Goal: Use online tool/utility: Utilize a website feature to perform a specific function

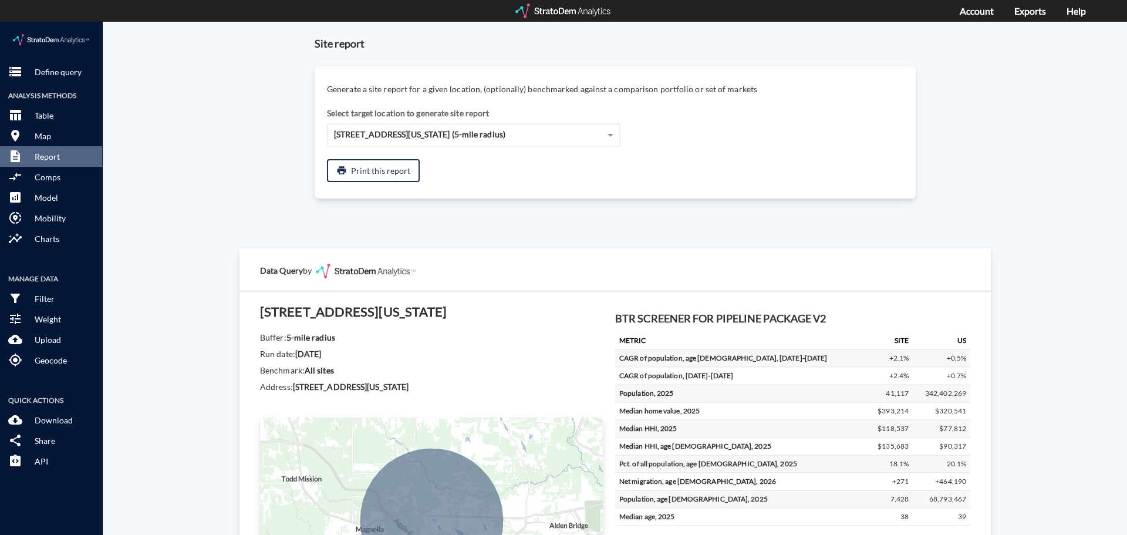
scroll to position [1985, 0]
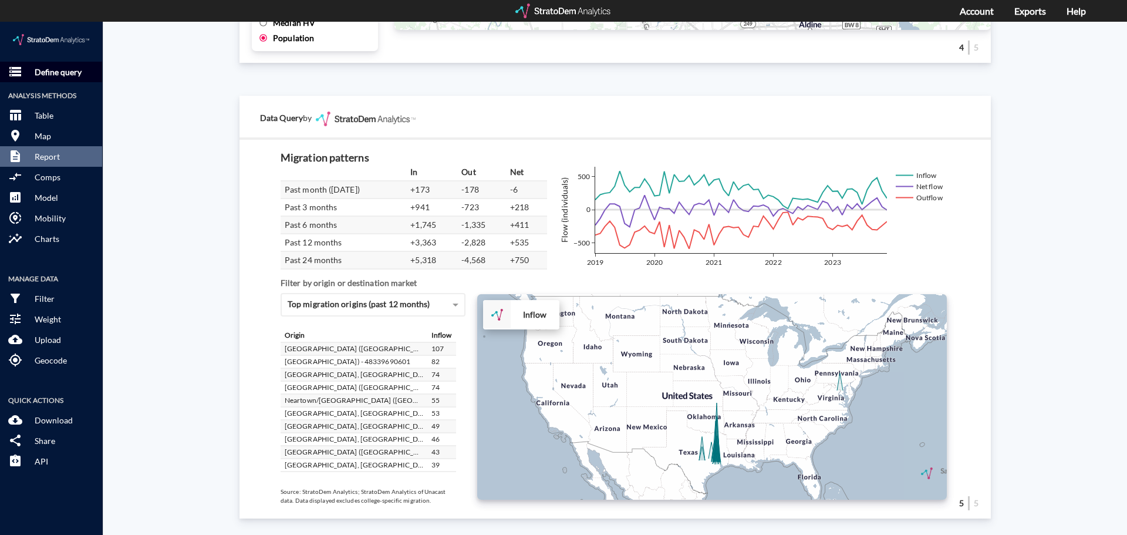
click p "Define query"
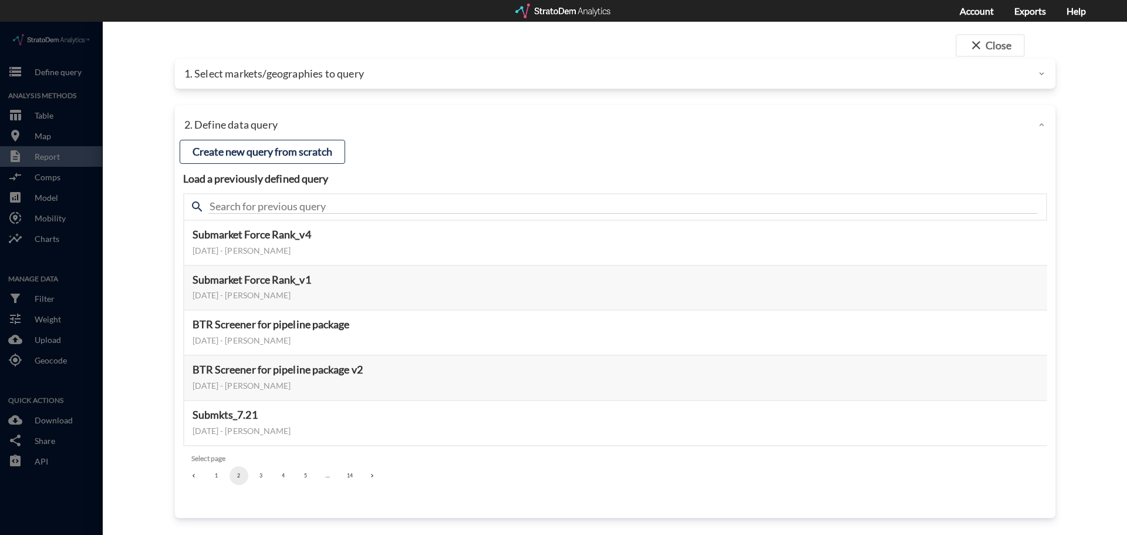
click p "1. Select markets/geographies to query"
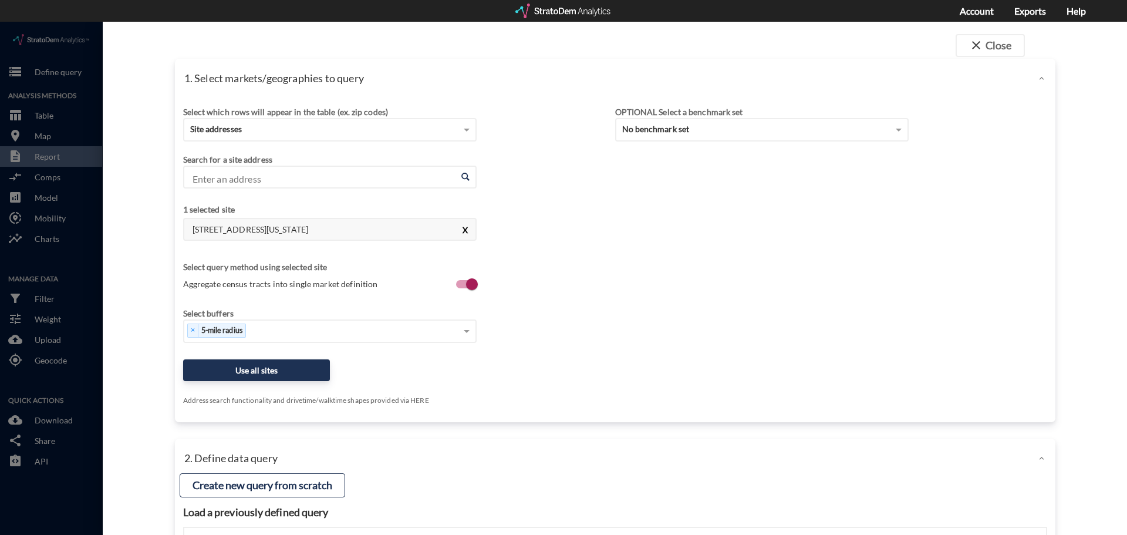
click button "X"
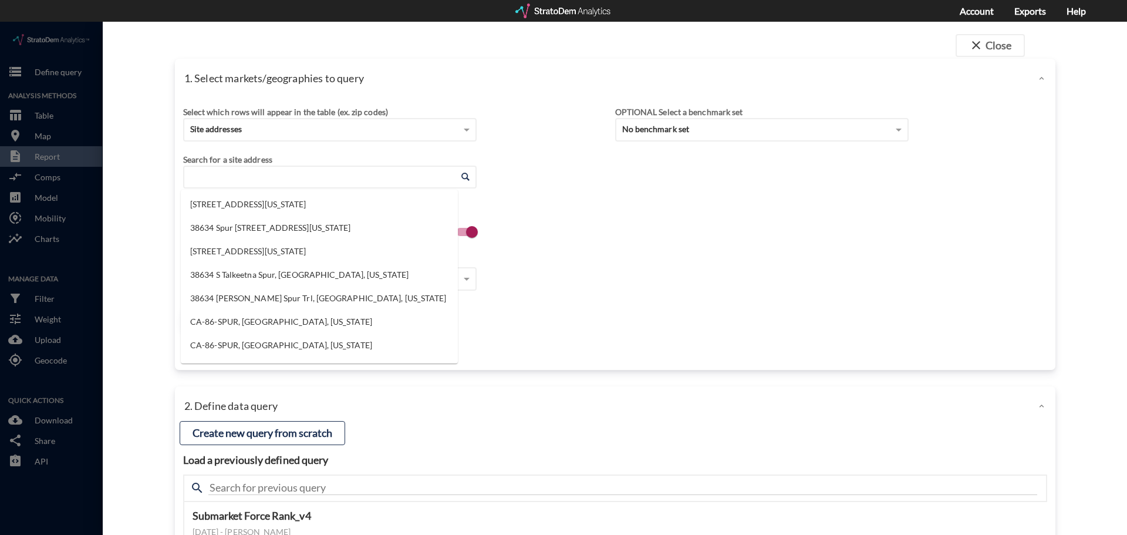
click input "Enter an address"
click li "33455 Buckshot Ln, [GEOGRAPHIC_DATA], [US_STATE]"
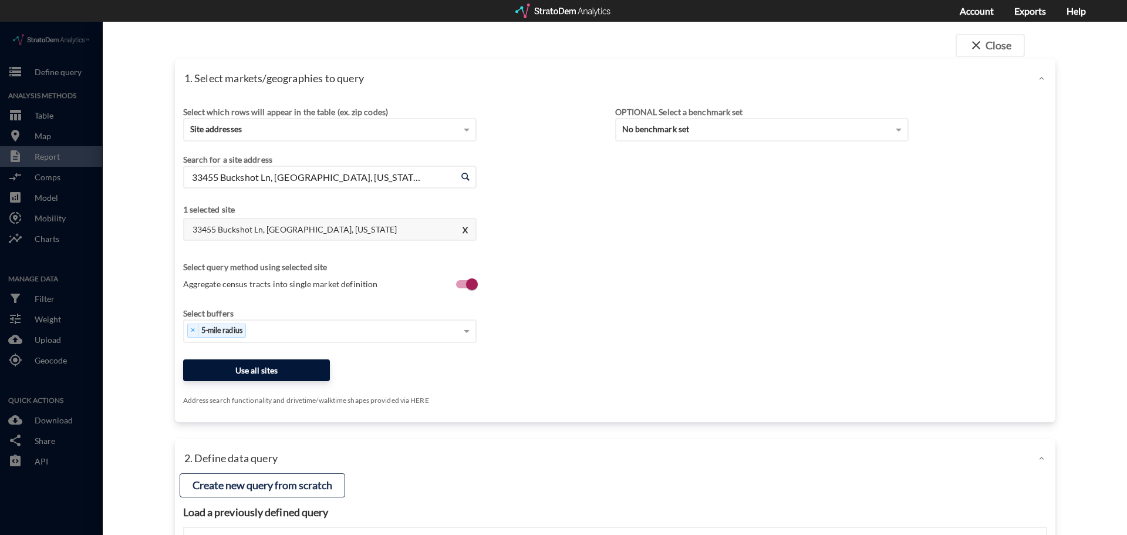
type input "33455 Buckshot Ln, [GEOGRAPHIC_DATA], [US_STATE]"
click button "Use all sites"
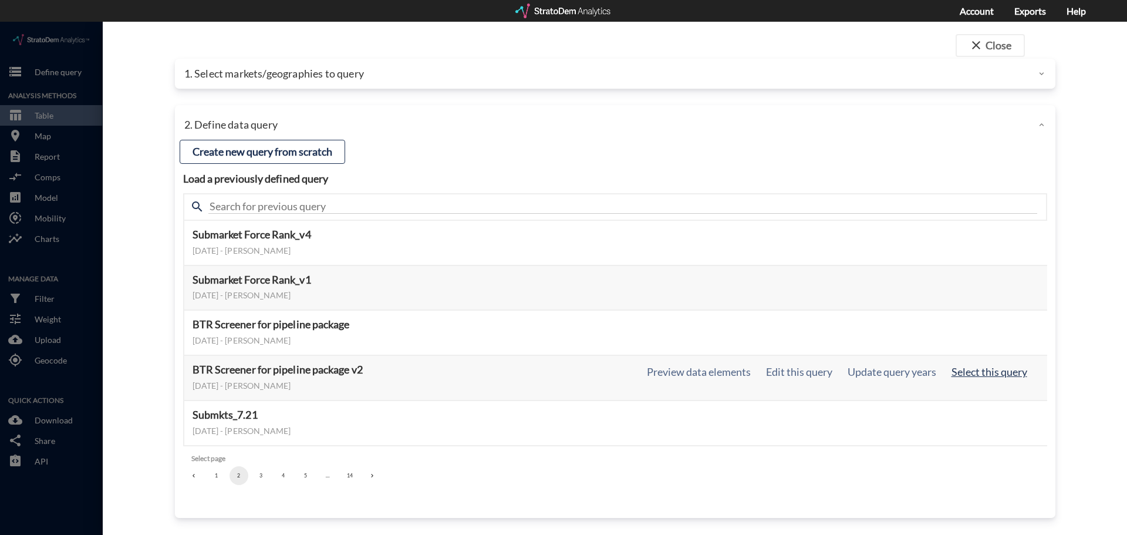
click button "Select this query"
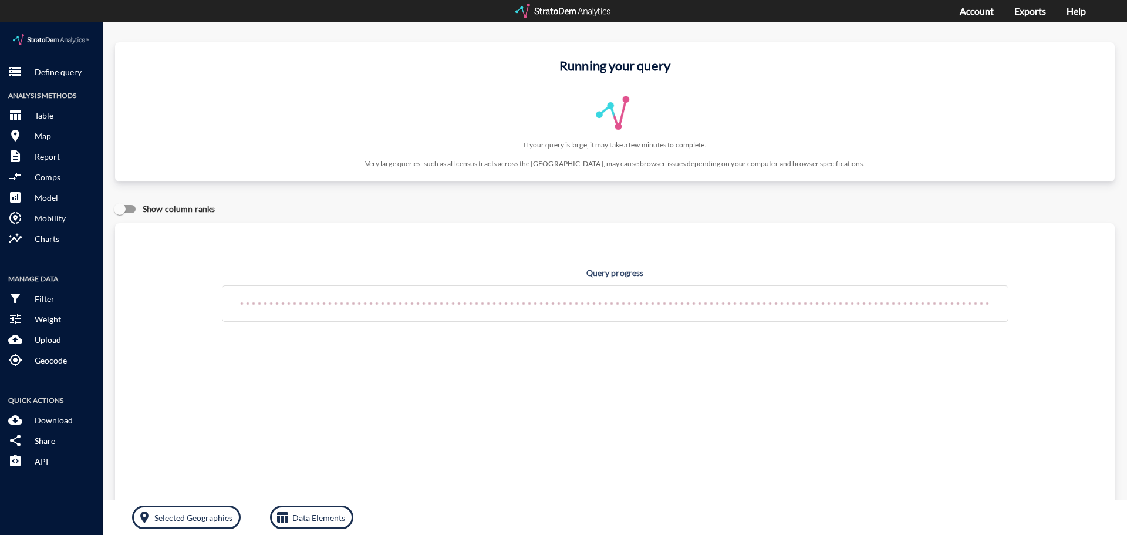
click div "Show column ranks"
click div
click p "Define query"
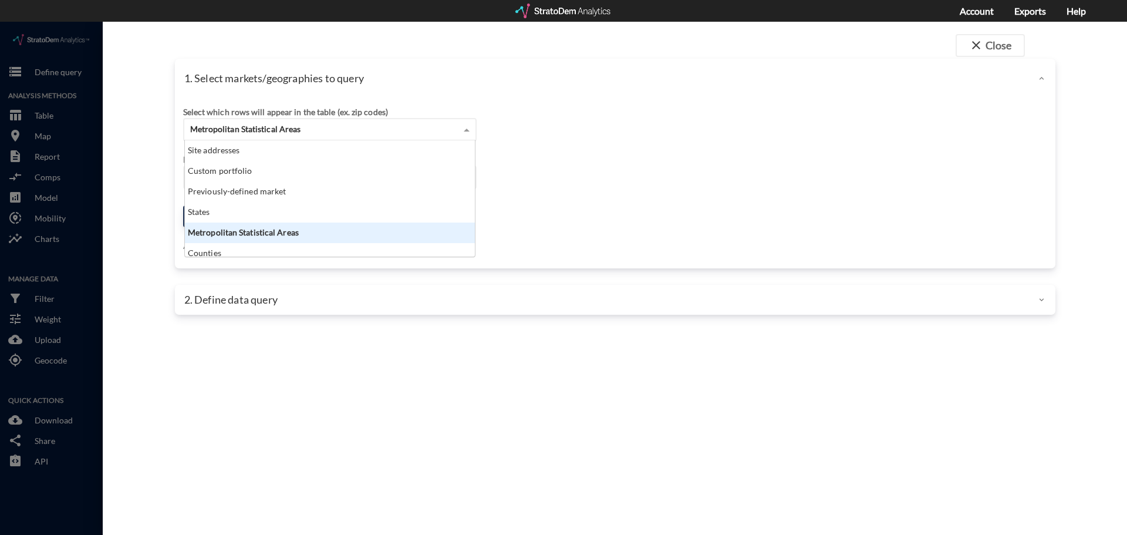
click span "Metropolitan Statistical Areas"
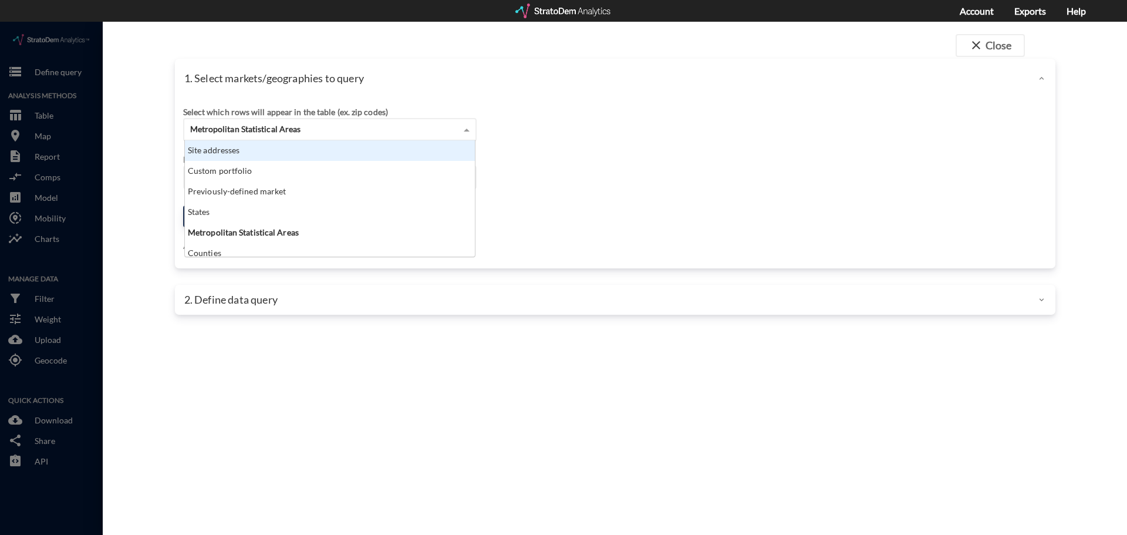
click div "Site addresses"
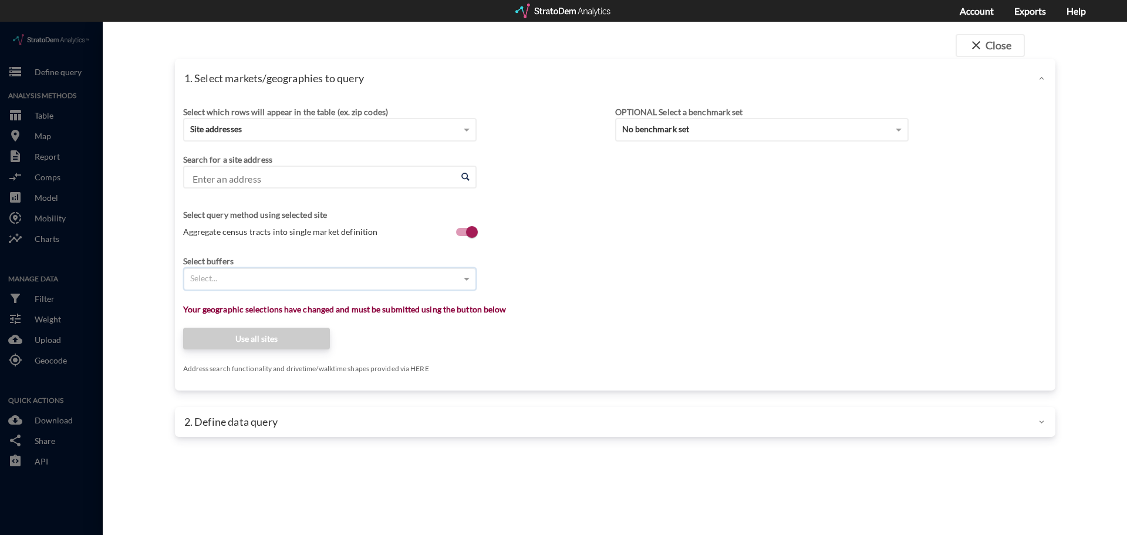
click div "Select..."
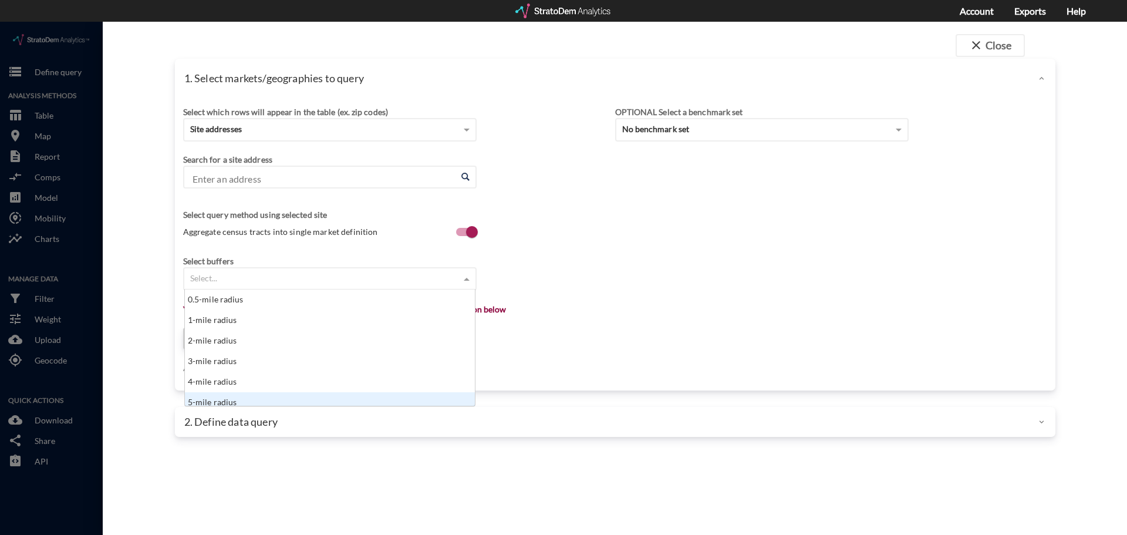
scroll to position [6, 0]
click div "5-mile radius"
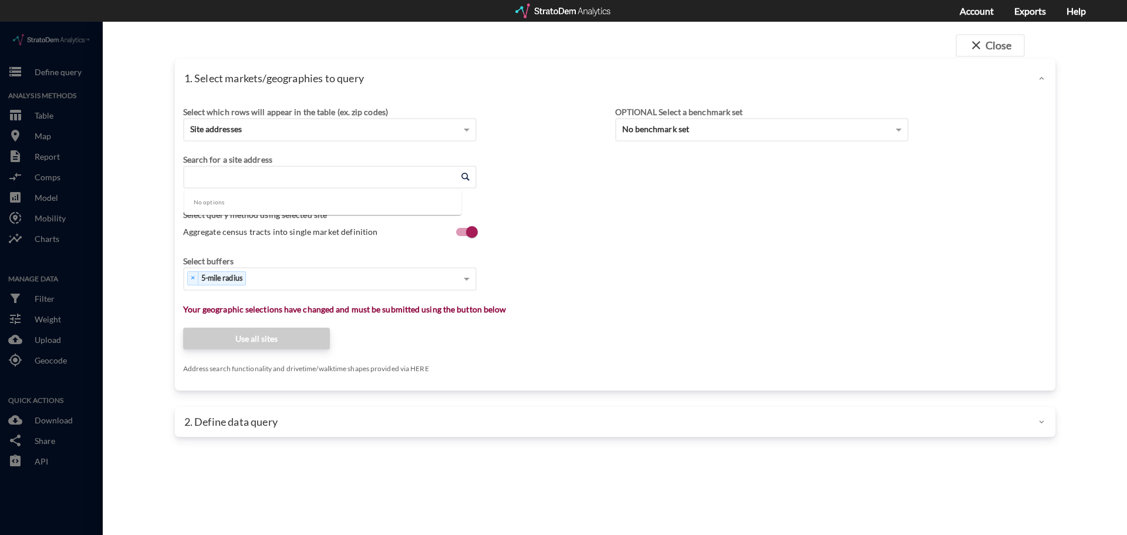
click input "Enter an address"
type input "33455"
click input "Enter an address"
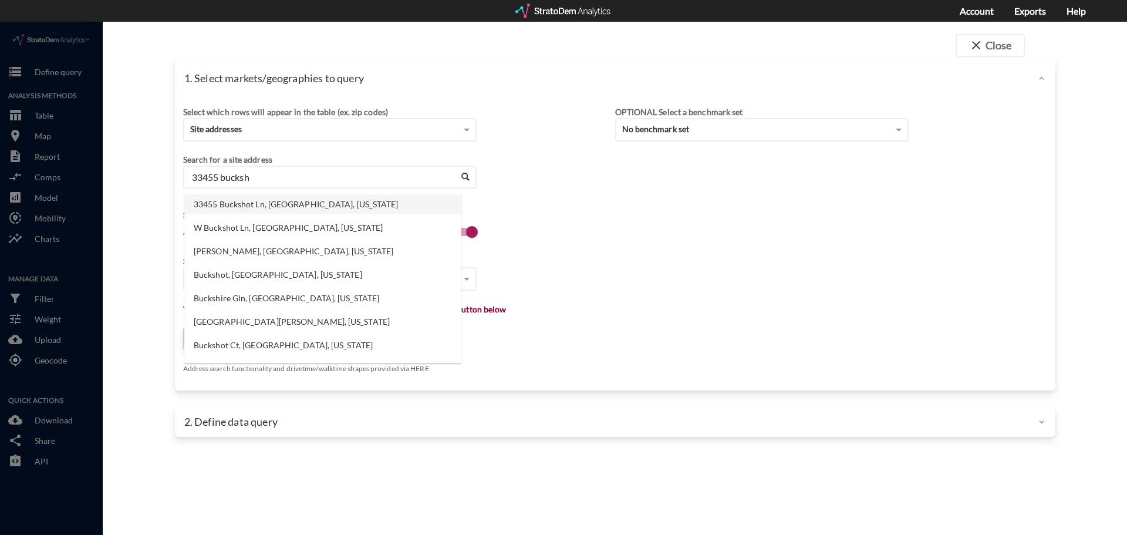
click li "33455 Buckshot Ln, [GEOGRAPHIC_DATA], [US_STATE]"
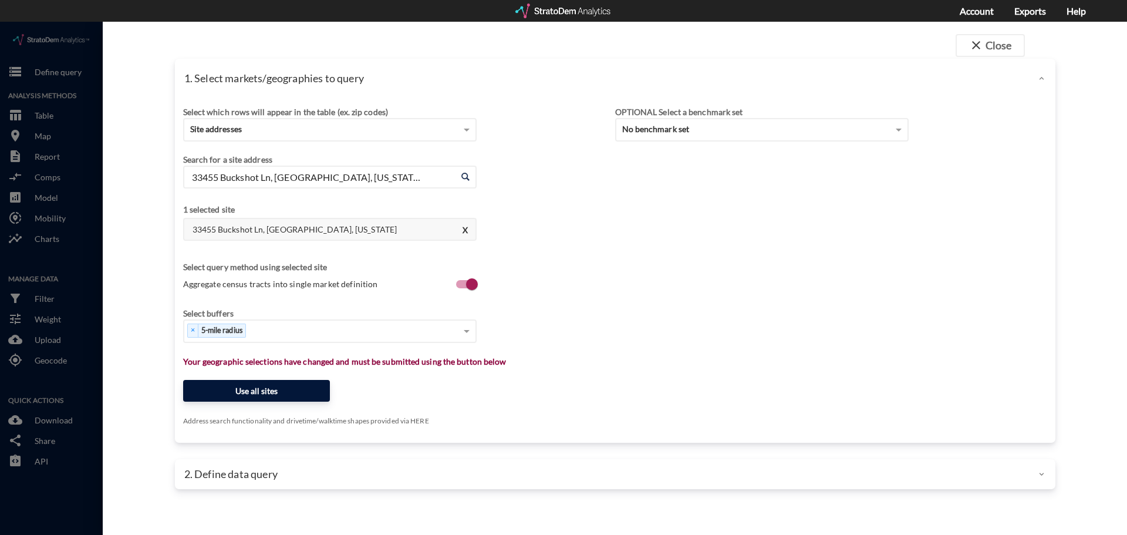
type input "33455 Buckshot Ln, [GEOGRAPHIC_DATA], [US_STATE]"
click button "Use all sites"
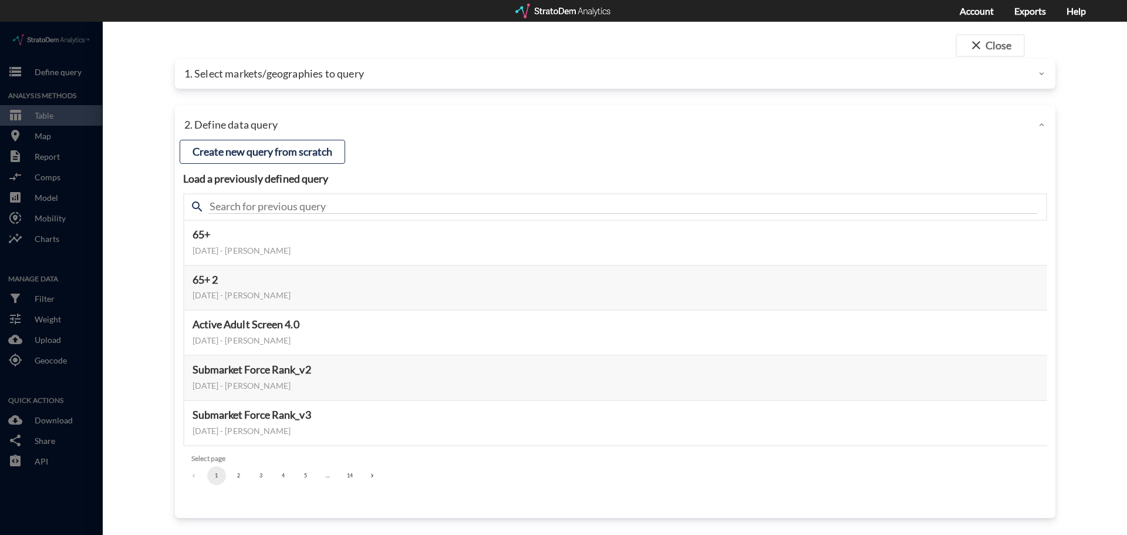
click button "2"
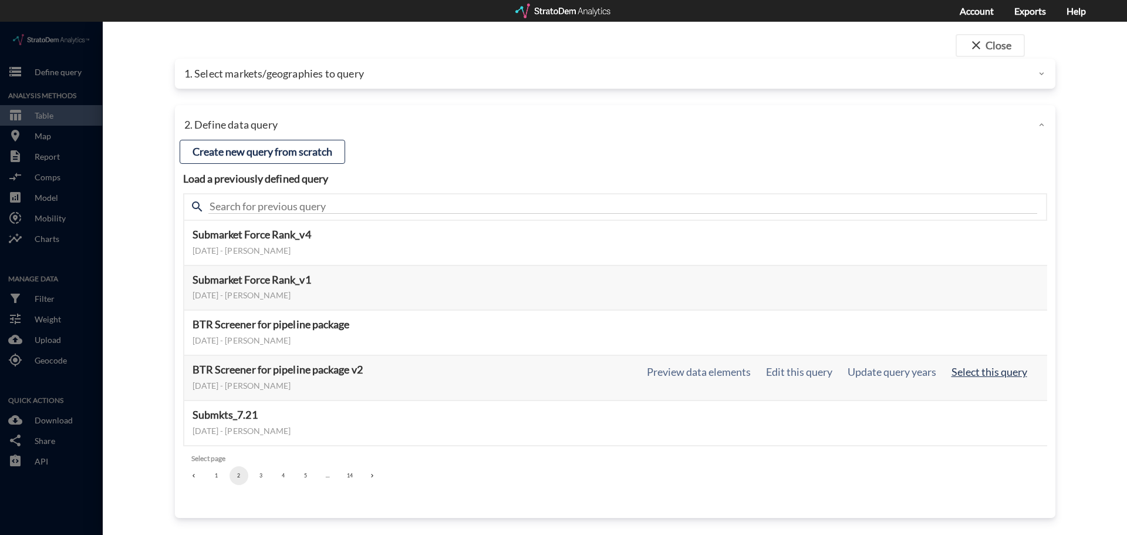
click button "Select this query"
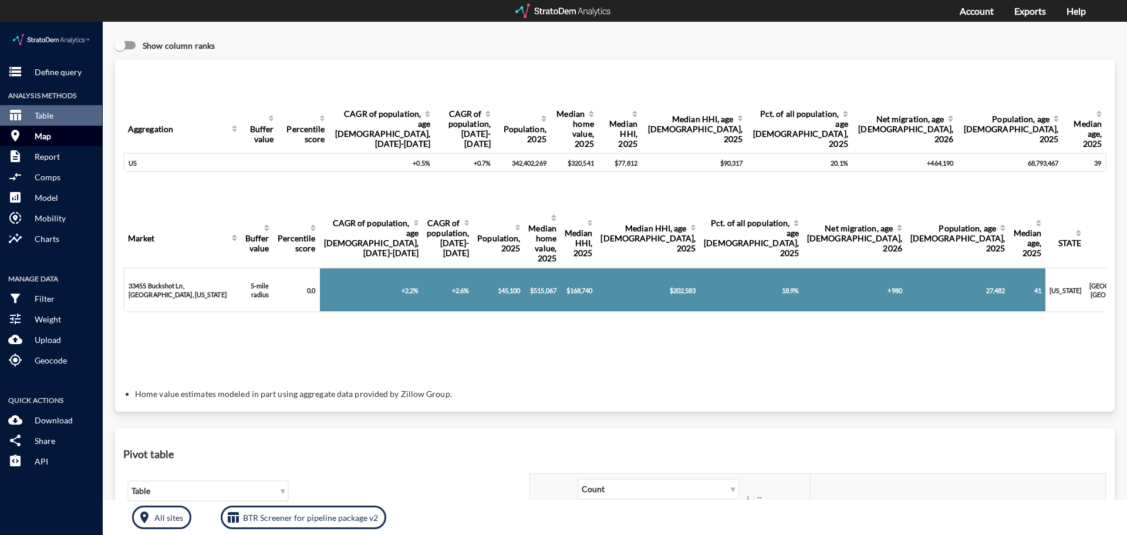
click button "room Map"
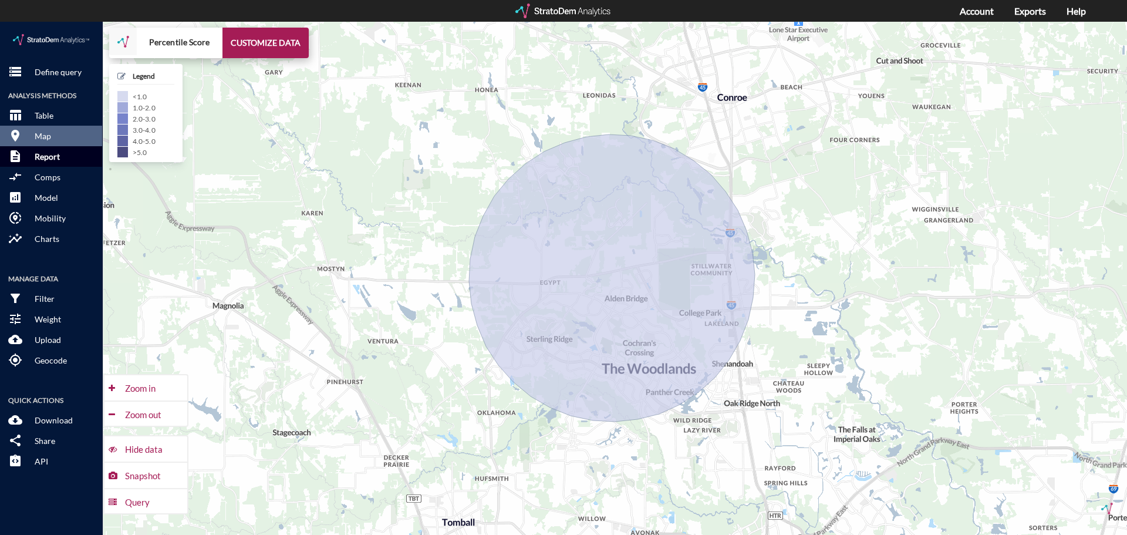
click button "description Report"
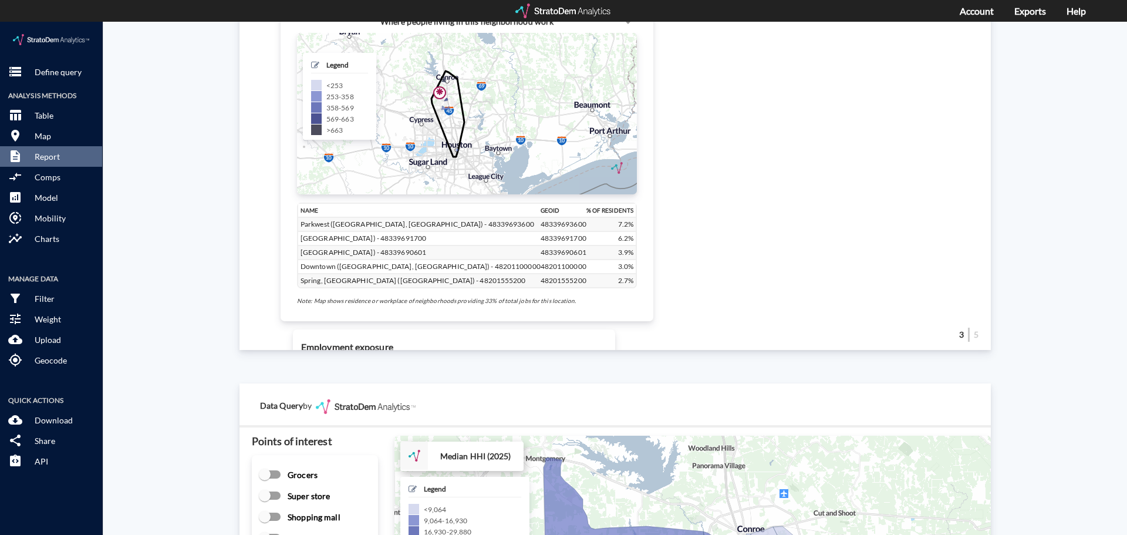
scroll to position [1174, 0]
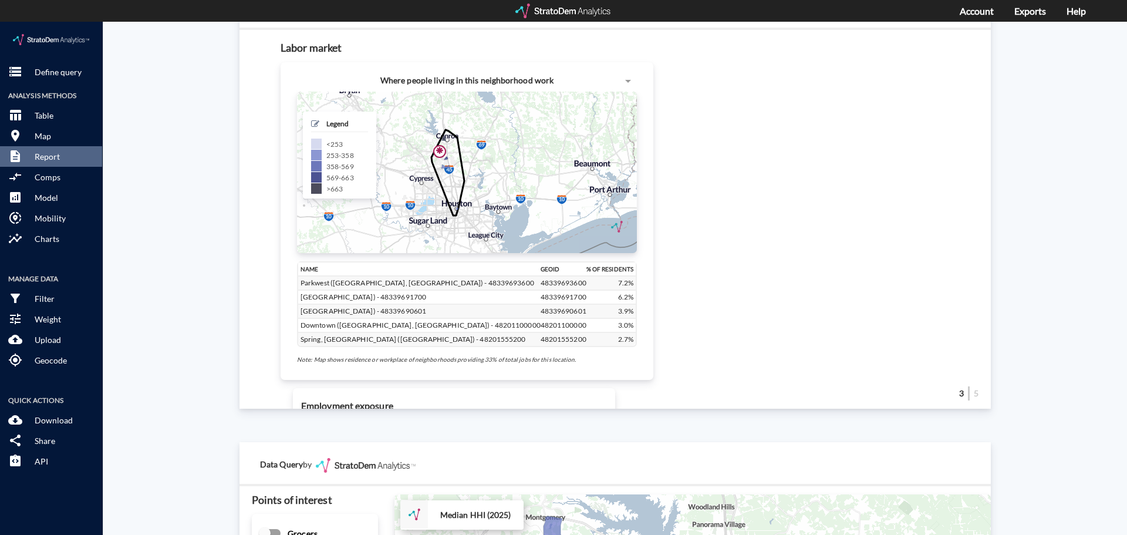
click h5 "Legend"
click span
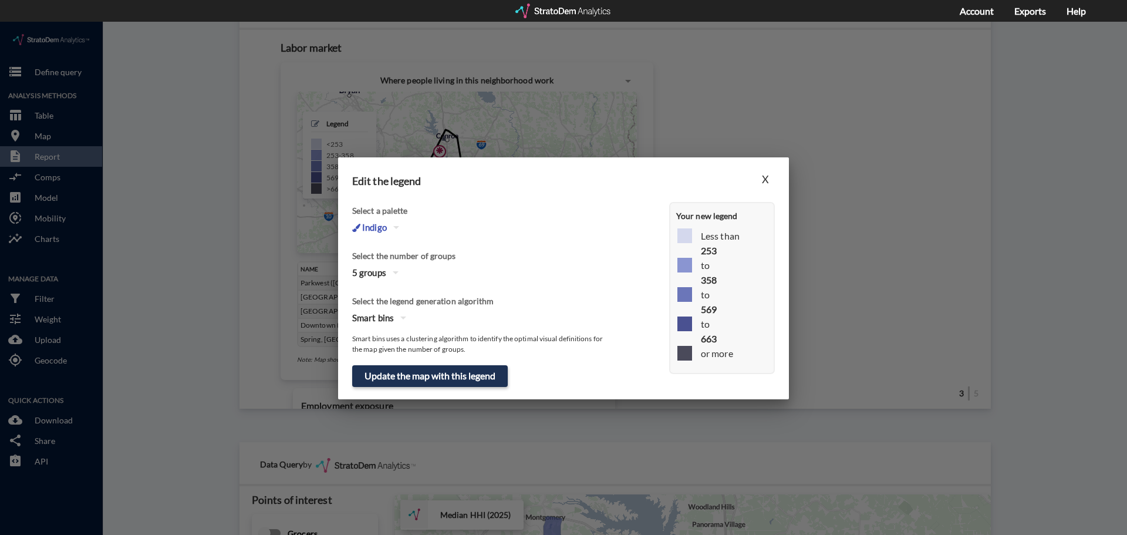
click div "5 groups"
click div "3"
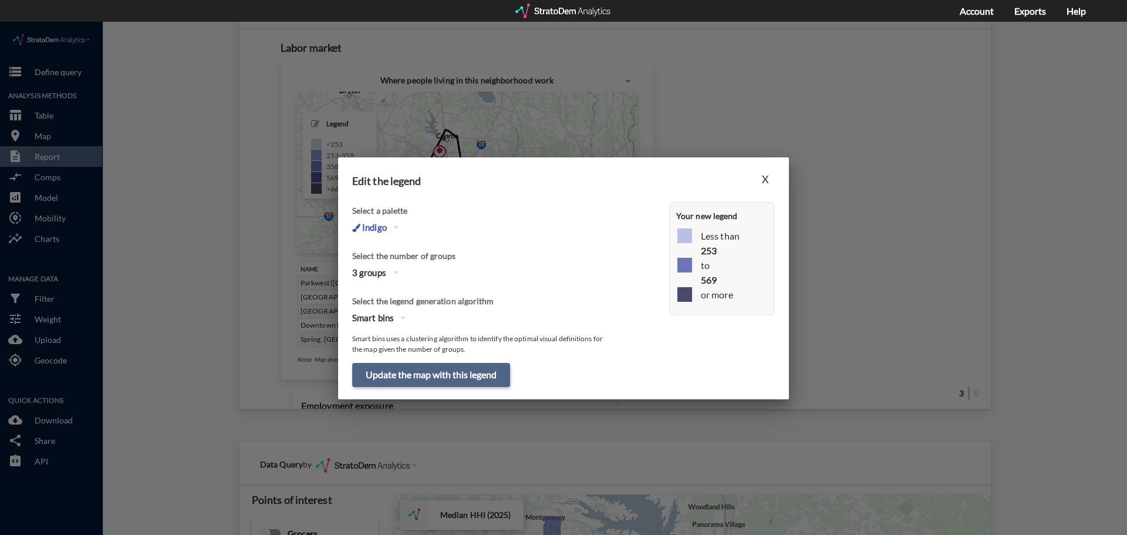
click button "Update the map with this legend"
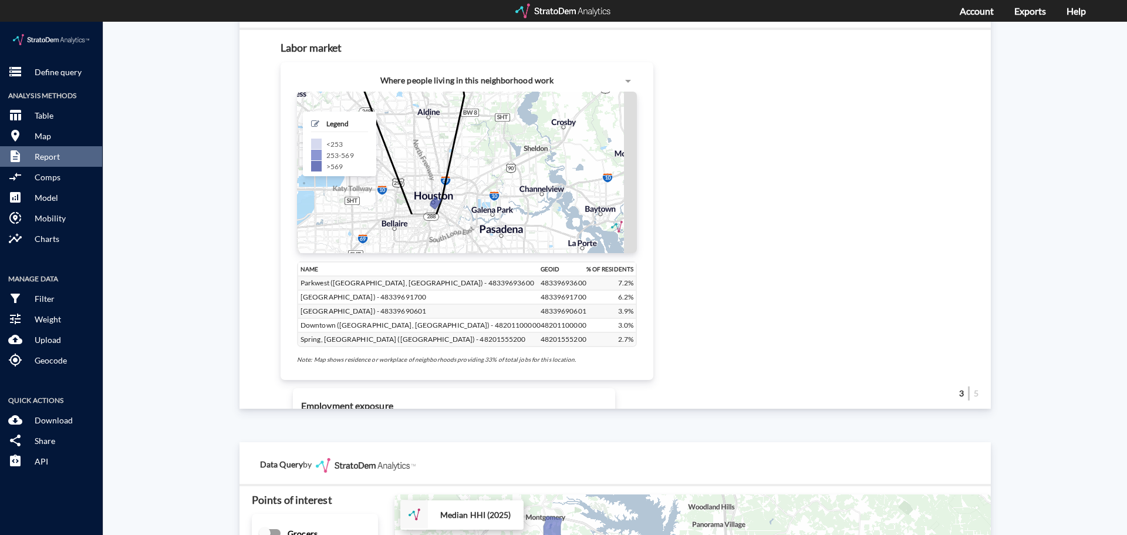
drag, startPoint x: 441, startPoint y: 197, endPoint x: 452, endPoint y: 137, distance: 60.9
click div "+ − CUSTOMIZE DATA Legend < 253 253 - 569 > 569 Draw a polygon Draw a rectangle…"
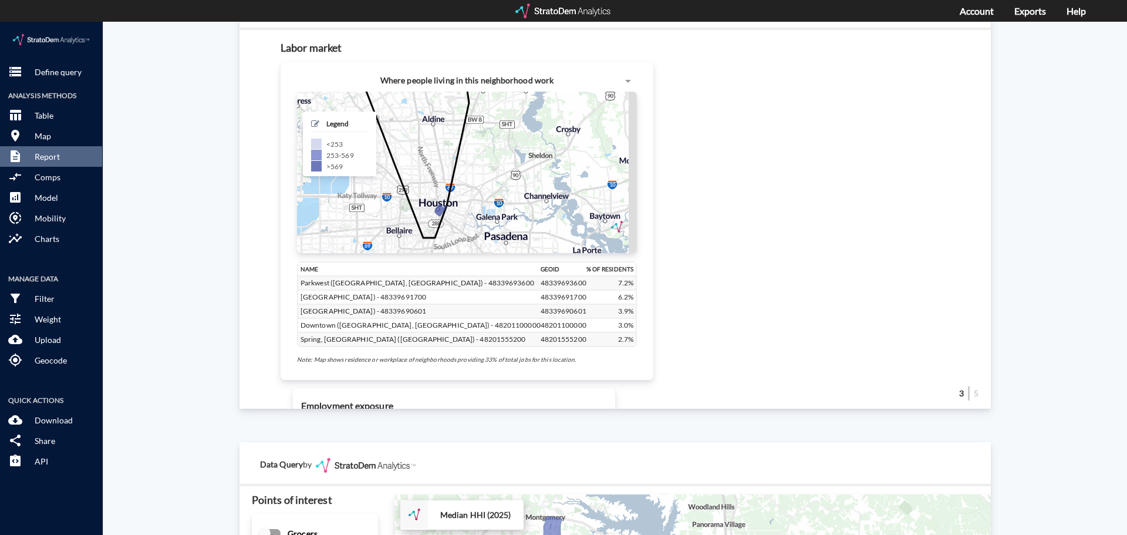
drag, startPoint x: 437, startPoint y: 166, endPoint x: 484, endPoint y: 231, distance: 80.7
click div "+ − CUSTOMIZE DATA Legend < 253 253 - 569 > 569 Draw a polygon Draw a rectangle…"
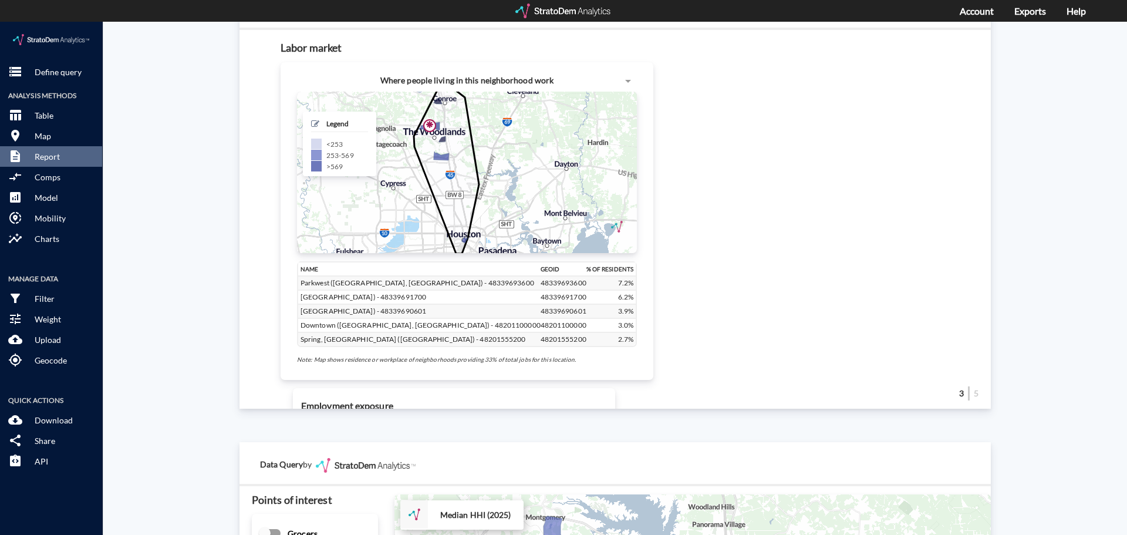
drag, startPoint x: 453, startPoint y: 166, endPoint x: 448, endPoint y: 171, distance: 7.5
click icon
click div "Site report Generate a site report for a given location, (optionally) benchmark…"
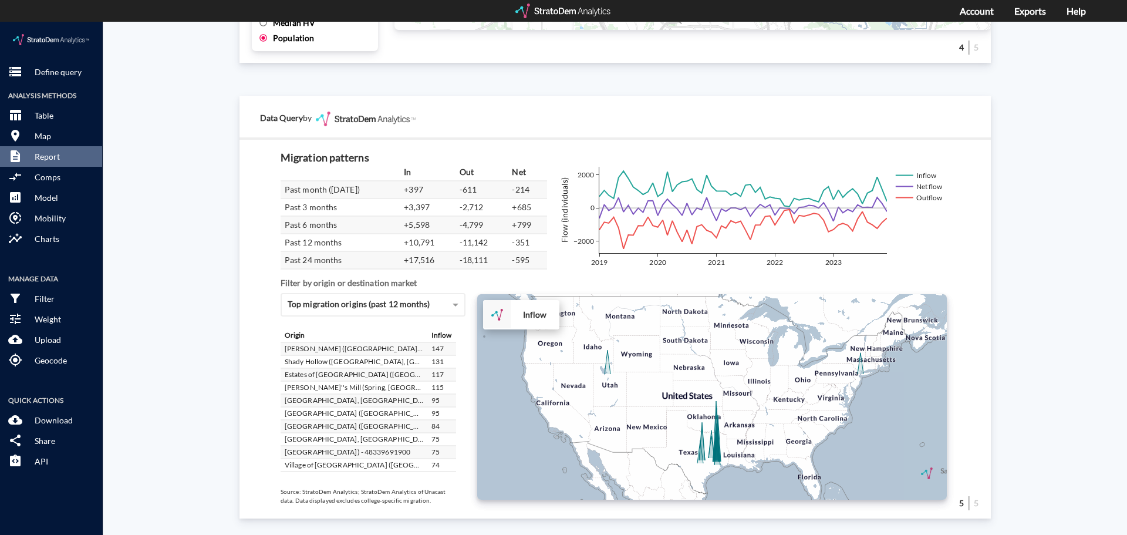
scroll to position [59, 0]
